Goal: Browse casually

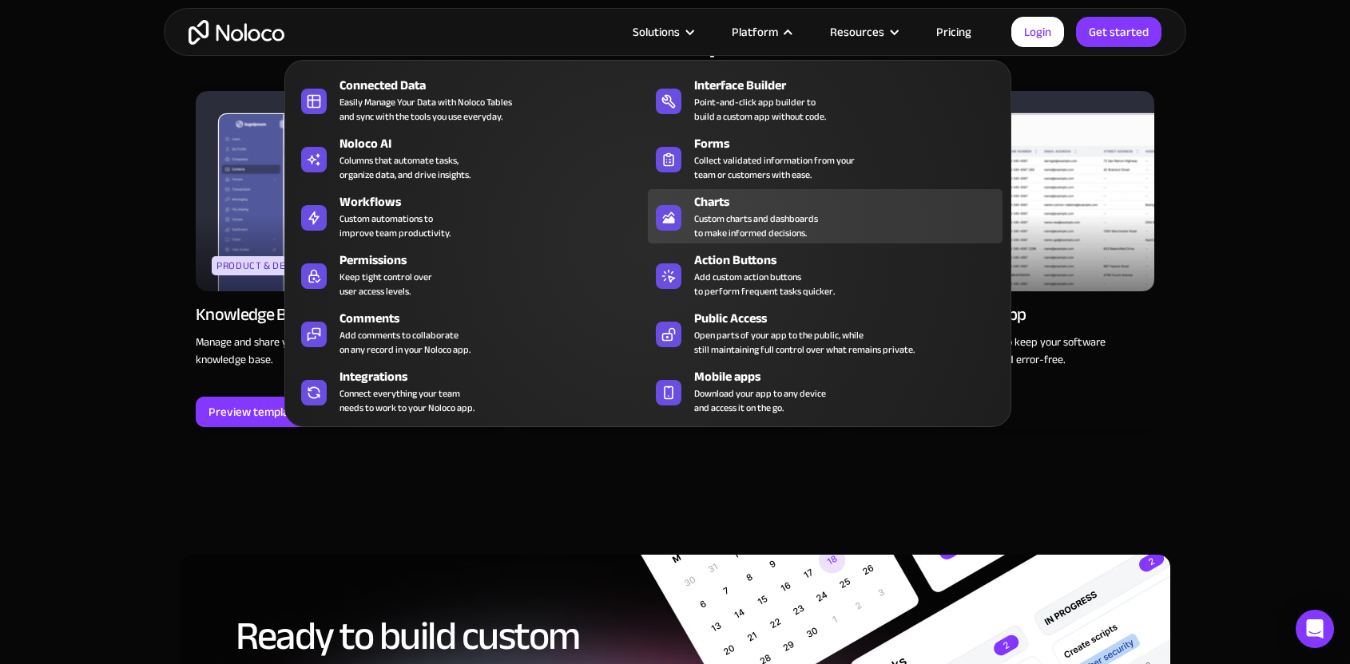
scroll to position [1889, 0]
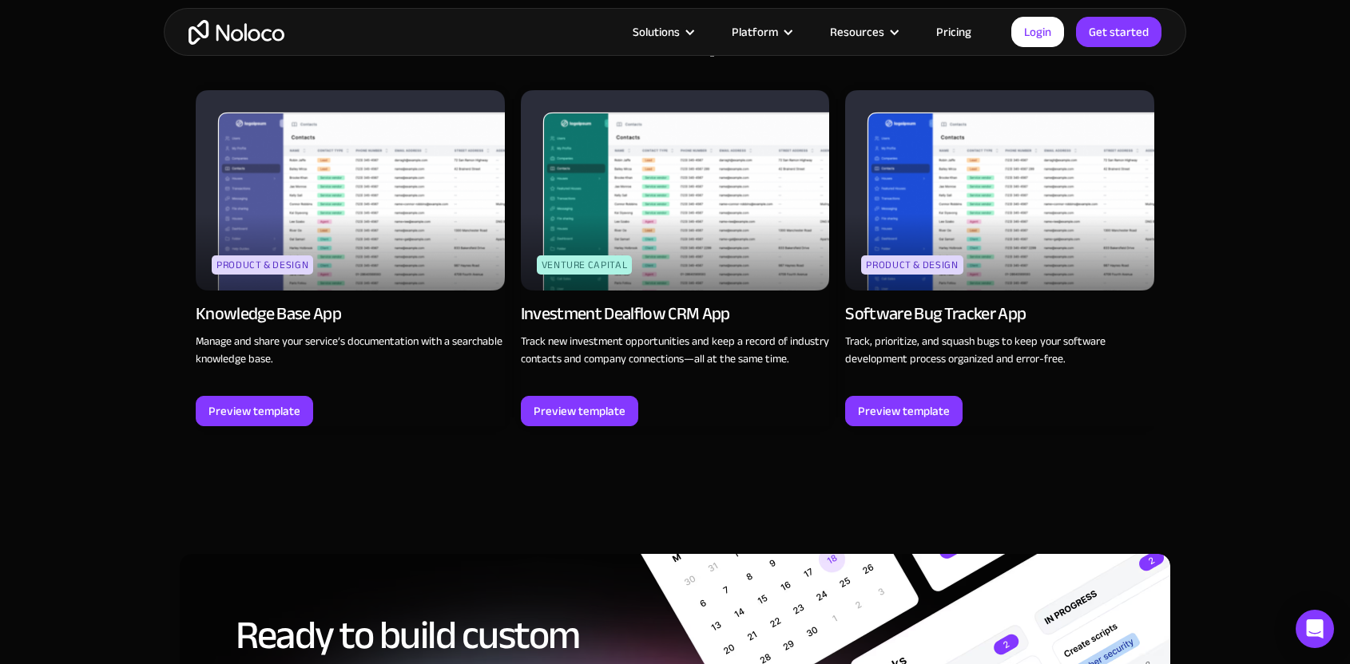
click at [447, 193] on img at bounding box center [350, 190] width 309 height 200
